Goal: Task Accomplishment & Management: Manage account settings

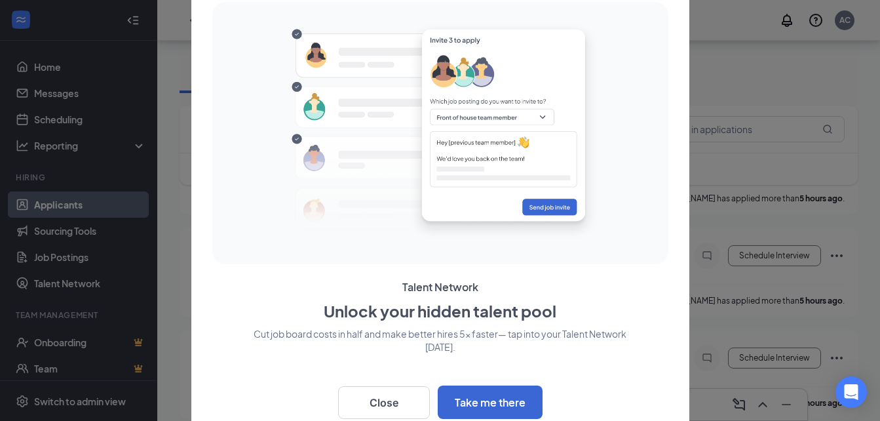
scroll to position [197, 0]
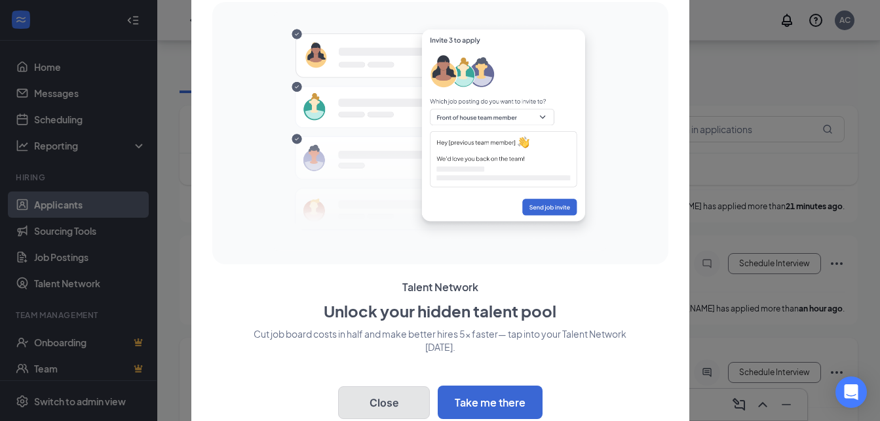
drag, startPoint x: 362, startPoint y: 391, endPoint x: 354, endPoint y: 408, distance: 18.5
click at [362, 391] on button "Close" at bounding box center [384, 402] width 92 height 33
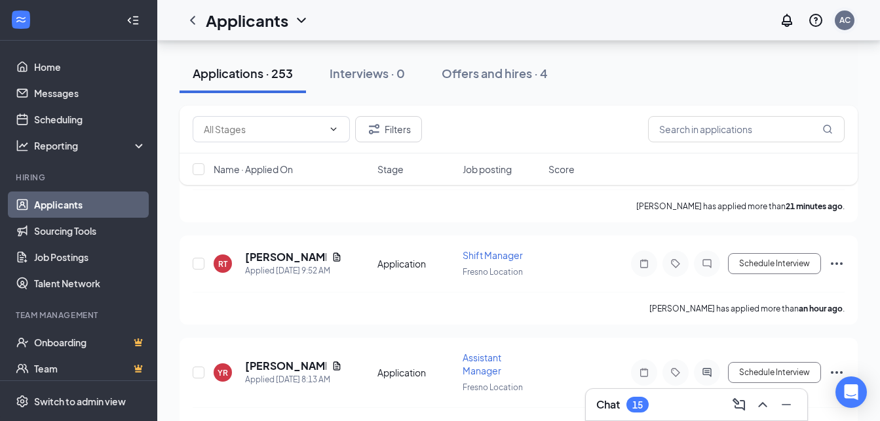
click at [842, 24] on div "AC" at bounding box center [845, 19] width 11 height 11
click at [844, 19] on div "AC" at bounding box center [845, 19] width 11 height 11
click at [850, 13] on div "AC" at bounding box center [845, 20] width 20 height 20
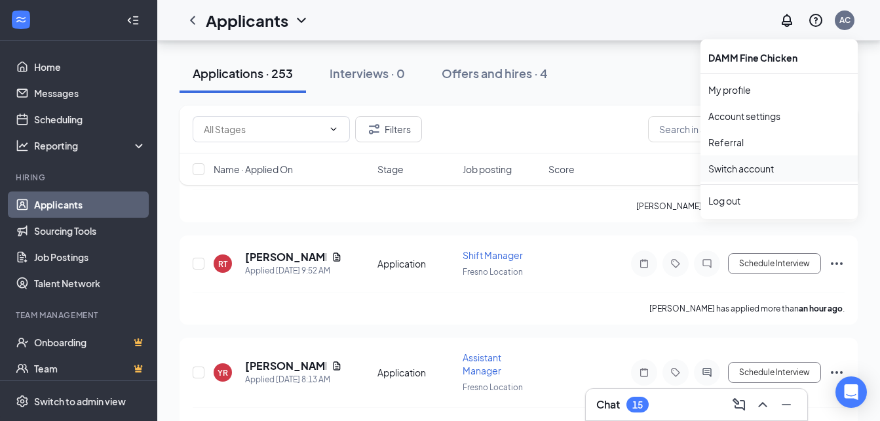
click at [761, 174] on link "Switch account" at bounding box center [742, 169] width 66 height 12
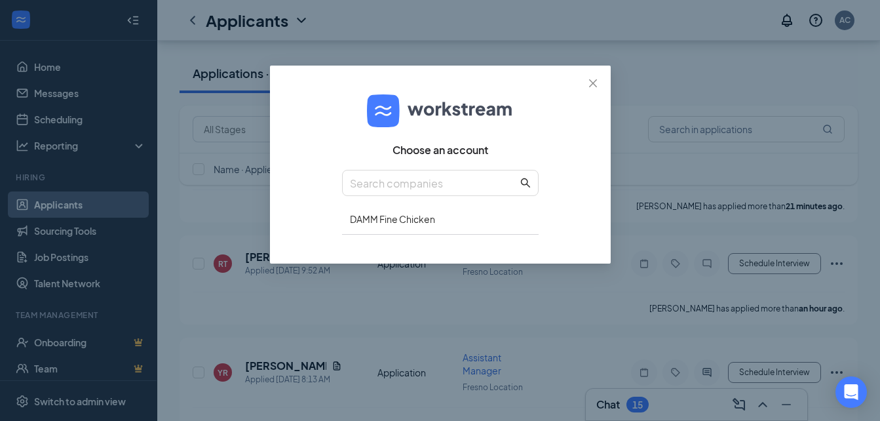
click at [415, 166] on div "Choose an account DAMM Fine Chicken" at bounding box center [440, 164] width 197 height 166
click at [402, 231] on div "DAMM Fine Chicken" at bounding box center [440, 219] width 197 height 31
click at [406, 219] on div "DAMM Fine Chicken" at bounding box center [440, 219] width 197 height 31
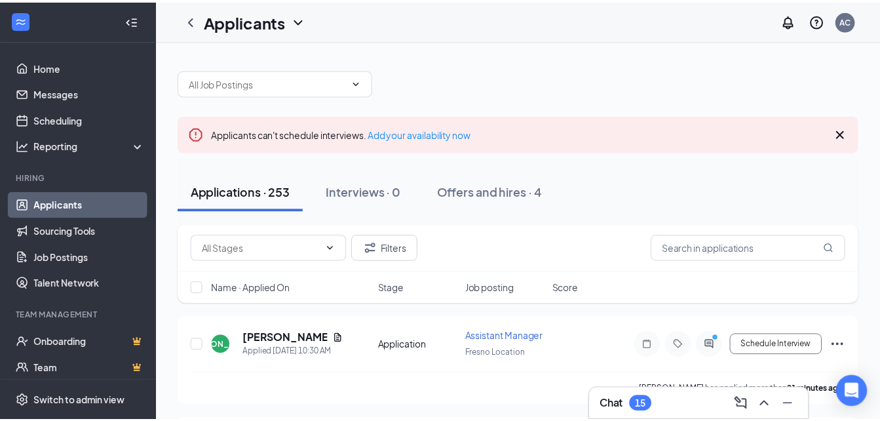
scroll to position [197, 0]
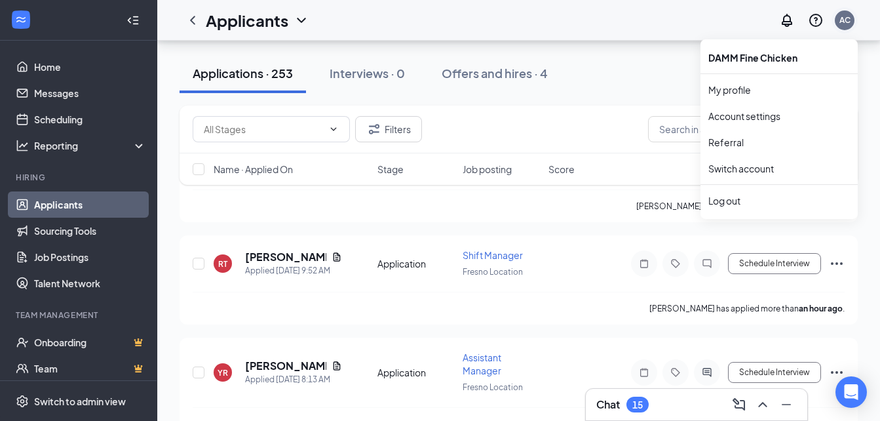
click at [853, 18] on div "AC" at bounding box center [845, 20] width 20 height 20
click at [735, 200] on div "Log out" at bounding box center [780, 200] width 142 height 13
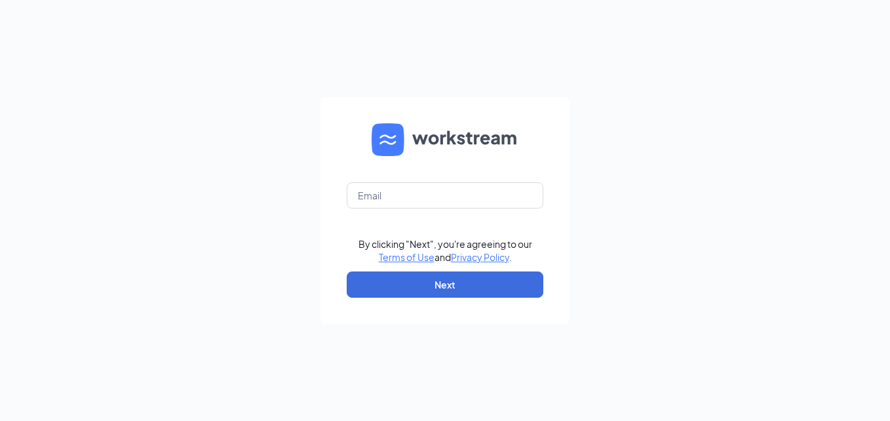
click at [430, 180] on form "By clicking "Next", you're agreeing to our Terms of Use and Privacy Policy . Ne…" at bounding box center [445, 210] width 249 height 227
click at [429, 195] on input "text" at bounding box center [445, 195] width 197 height 26
type input "lidia@dammfc.com"
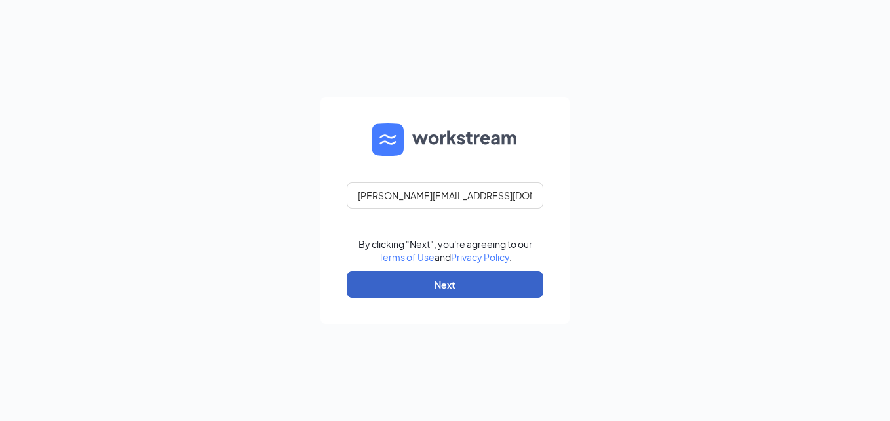
click at [435, 281] on button "Next" at bounding box center [445, 284] width 197 height 26
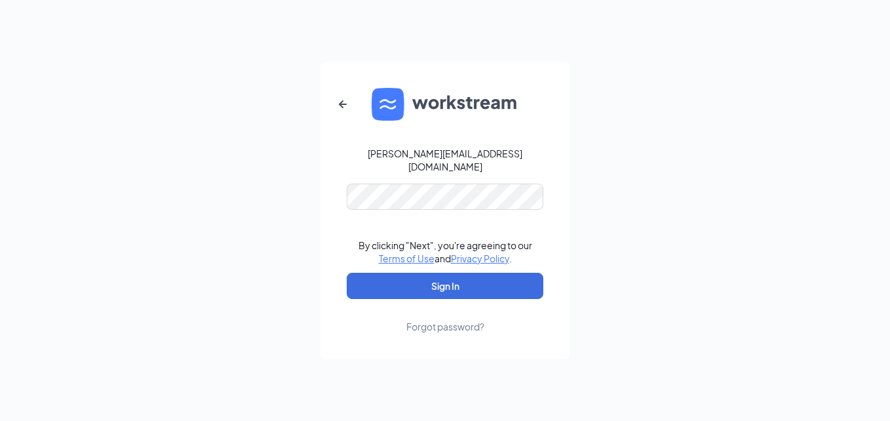
click at [431, 263] on form "lidia@dammfc.com By clicking "Next", you're agreeing to our Terms of Use and Pr…" at bounding box center [445, 211] width 249 height 298
click at [430, 273] on button "Sign In" at bounding box center [445, 286] width 197 height 26
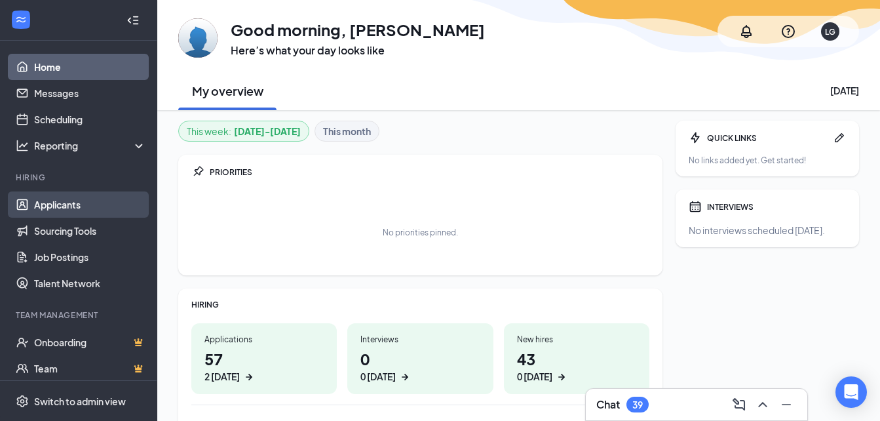
drag, startPoint x: 71, startPoint y: 208, endPoint x: 73, endPoint y: 202, distance: 6.8
click at [71, 206] on link "Applicants" at bounding box center [90, 204] width 112 height 26
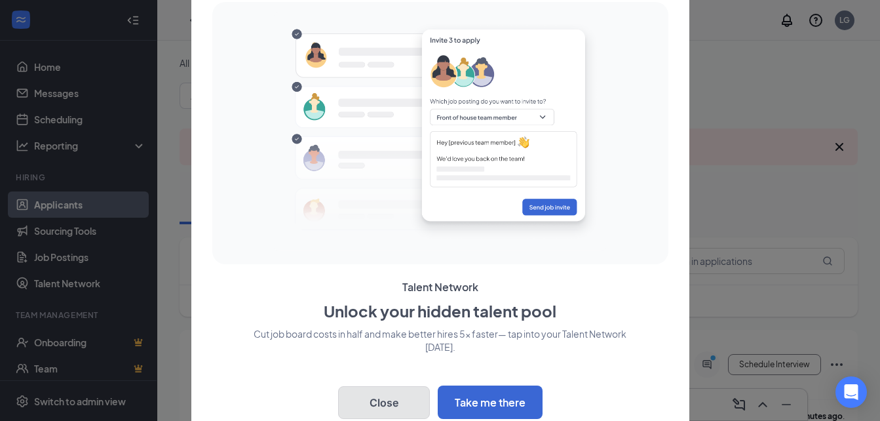
click at [386, 392] on button "Close" at bounding box center [384, 402] width 92 height 33
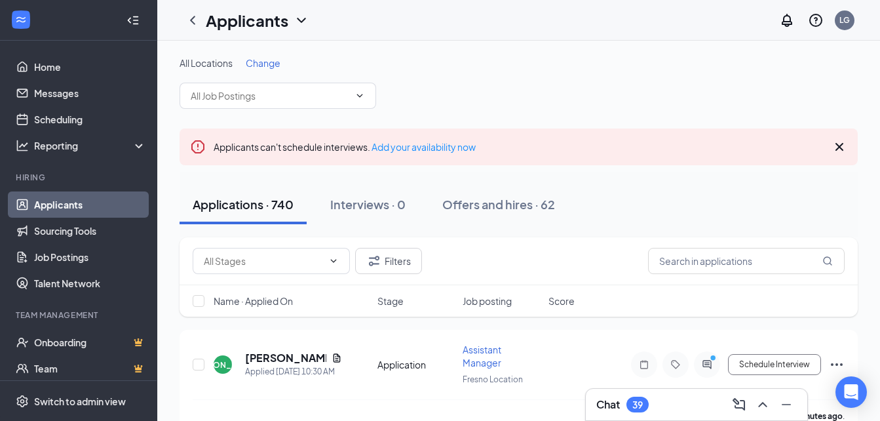
click at [263, 69] on div "Change" at bounding box center [263, 62] width 35 height 13
click at [266, 58] on span "Change" at bounding box center [263, 63] width 35 height 12
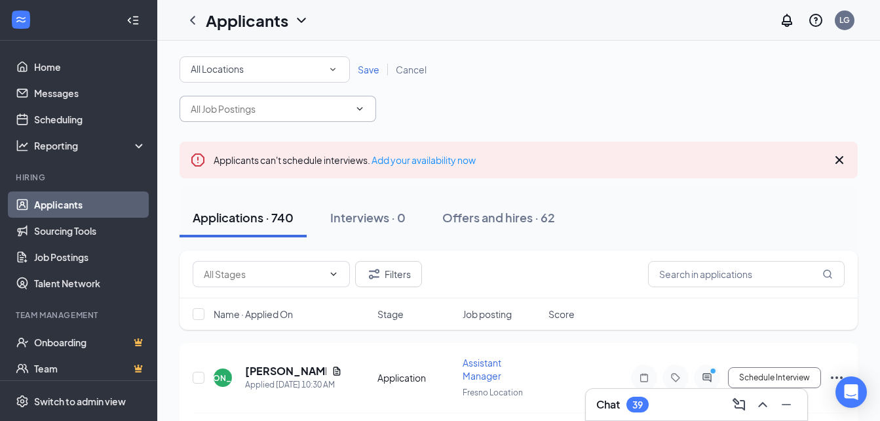
click at [296, 111] on input "text" at bounding box center [270, 109] width 159 height 14
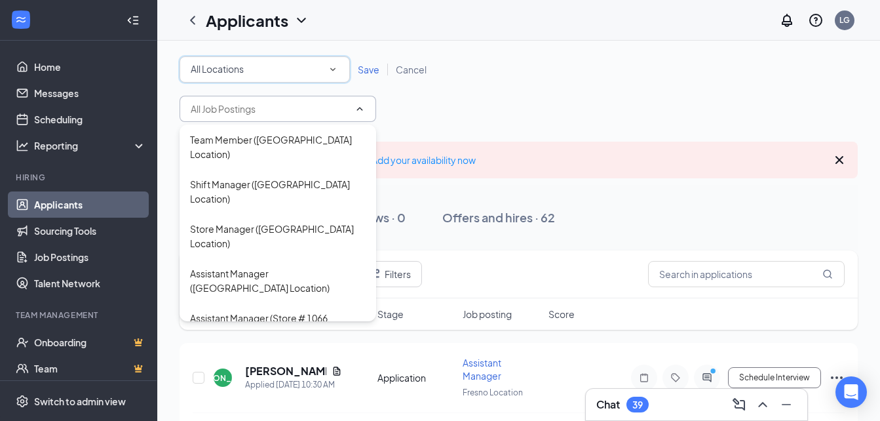
click at [280, 64] on div "All Locations" at bounding box center [265, 70] width 148 height 16
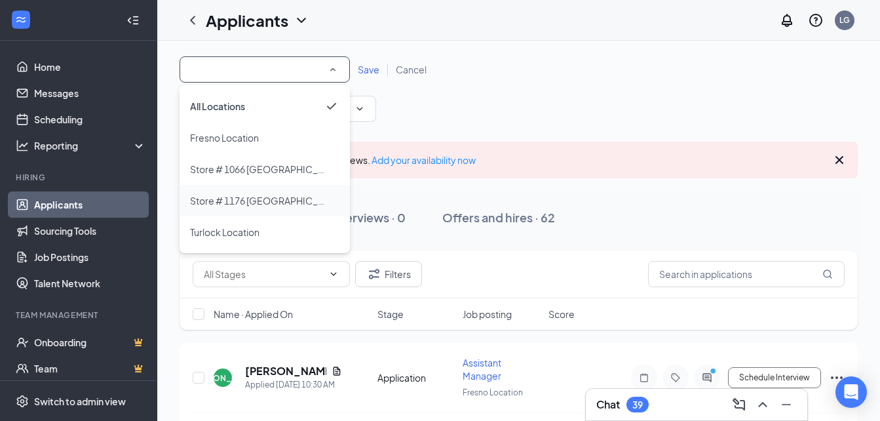
click at [254, 195] on span "Store # 1176 Santa Maria" at bounding box center [303, 201] width 227 height 12
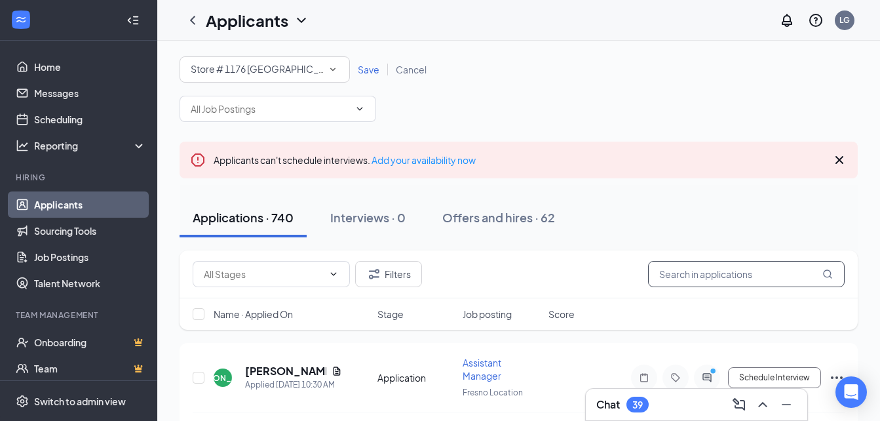
drag, startPoint x: 686, startPoint y: 277, endPoint x: 686, endPoint y: 269, distance: 8.5
click at [686, 277] on input "text" at bounding box center [746, 274] width 197 height 26
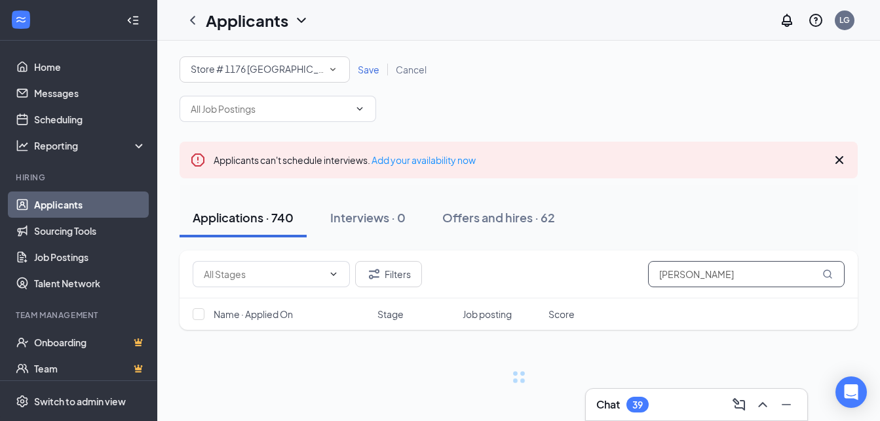
type input "rosa torres"
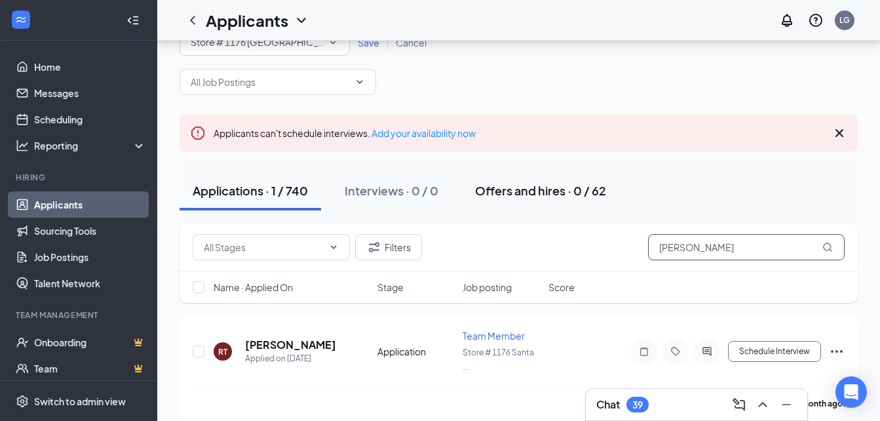
scroll to position [41, 0]
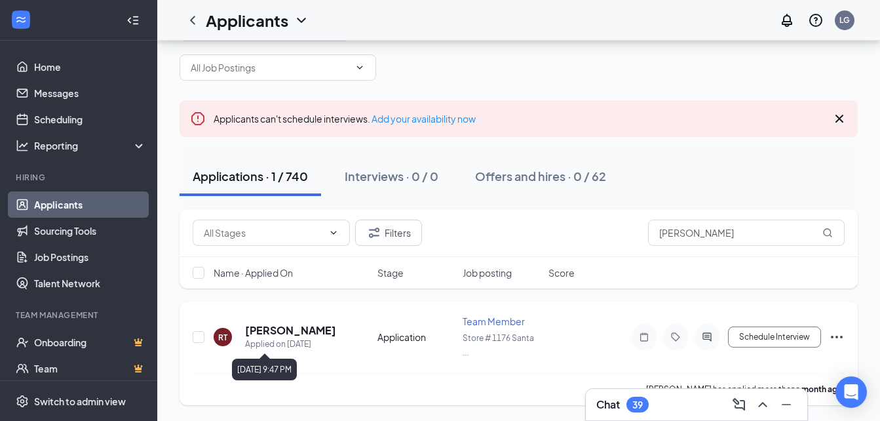
click at [289, 338] on div "Applied on Jul 31" at bounding box center [290, 344] width 91 height 13
click at [276, 332] on h5 "Rosa Torres" at bounding box center [290, 330] width 91 height 14
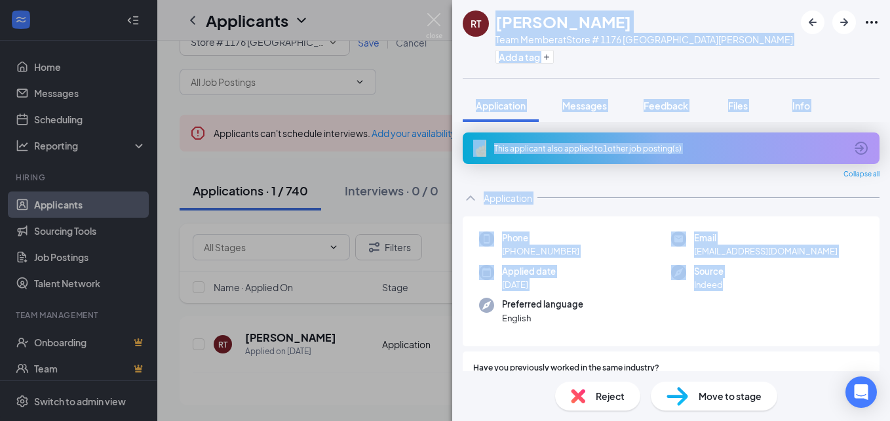
drag, startPoint x: 497, startPoint y: 12, endPoint x: 813, endPoint y: 305, distance: 430.9
click at [813, 305] on div "RT Rosa Torres Team Member at Store # 1176 Santa Maria Add a tag Application Me…" at bounding box center [671, 210] width 438 height 421
copy div "Rosa Torres Team Member at Store # 1176 Santa Maria Add a tag Application Messa…"
